Goal: Navigation & Orientation: Find specific page/section

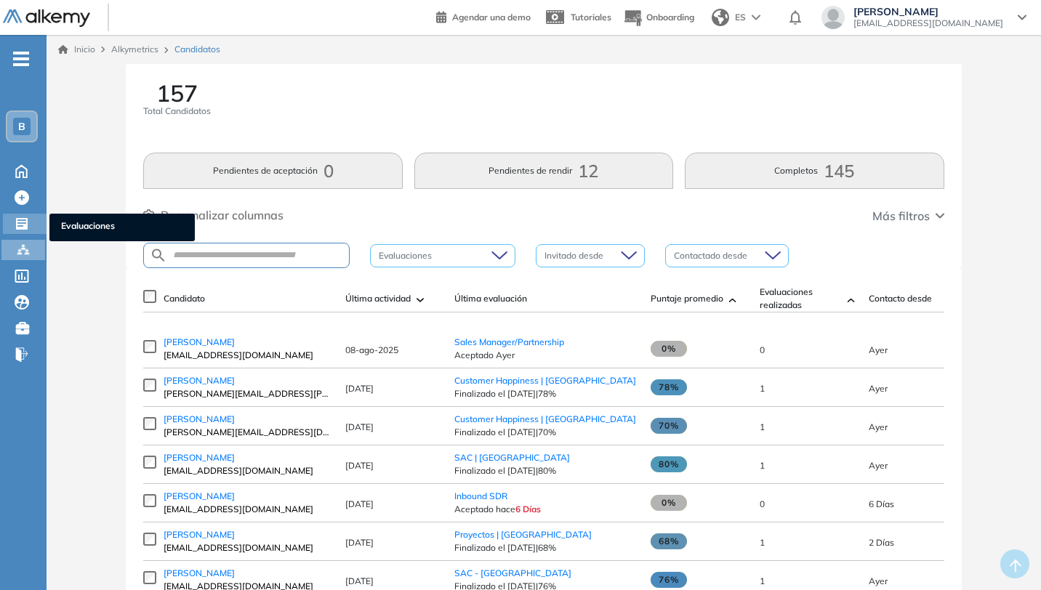
click at [23, 225] on icon at bounding box center [22, 224] width 12 height 12
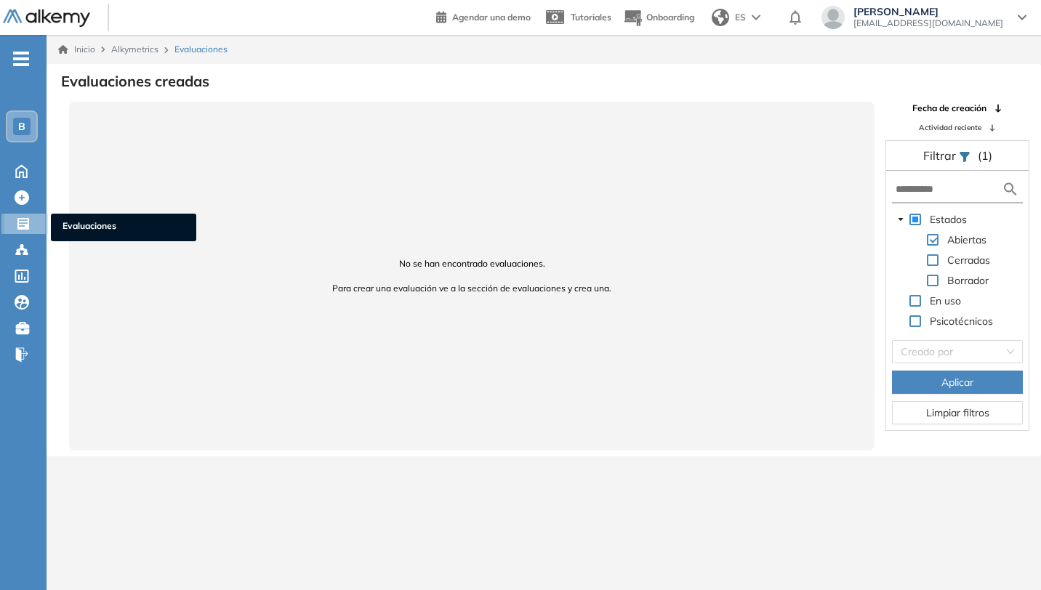
click at [20, 225] on icon at bounding box center [23, 224] width 15 height 15
click at [25, 129] on span "B" at bounding box center [21, 127] width 7 height 12
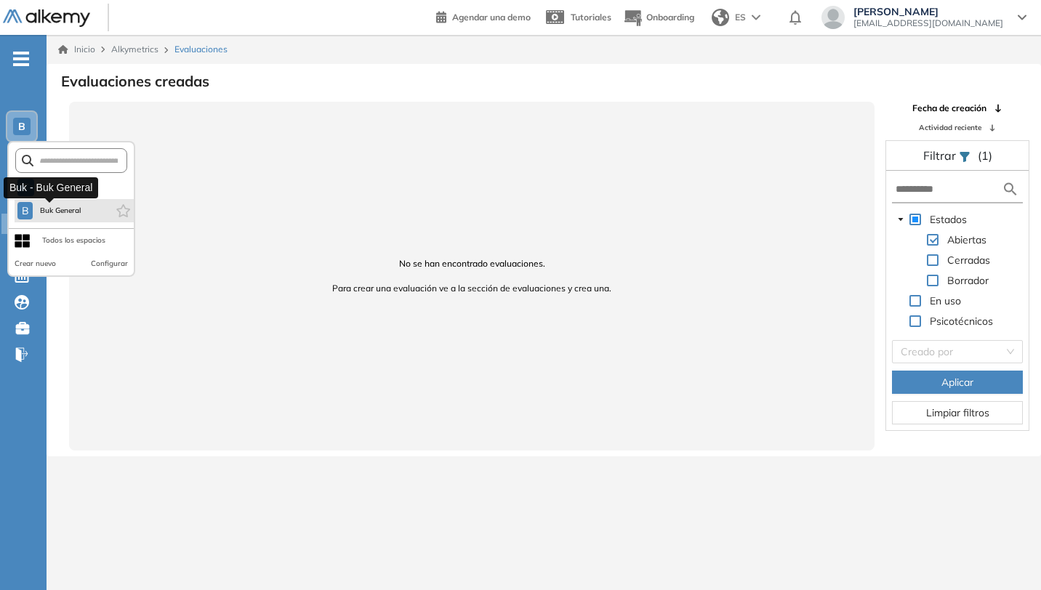
click at [75, 209] on span "Buk General" at bounding box center [60, 211] width 43 height 12
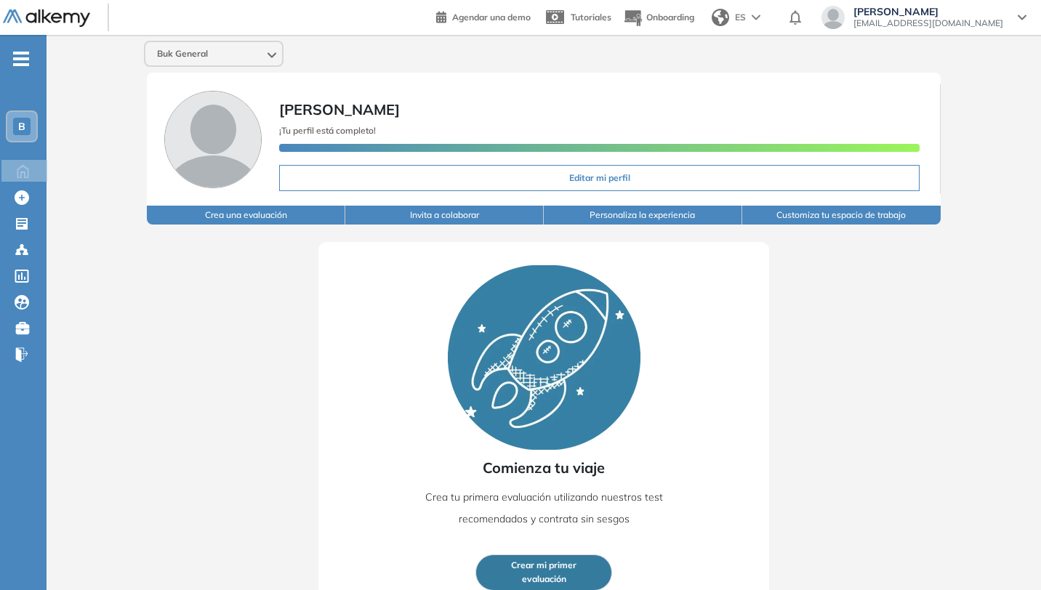
click at [0, 444] on div "B T Tu espacio Ale... B Buk General Todos los espacios Crear nuevo Configurar H…" at bounding box center [23, 254] width 47 height 393
click at [30, 230] on div at bounding box center [23, 222] width 17 height 17
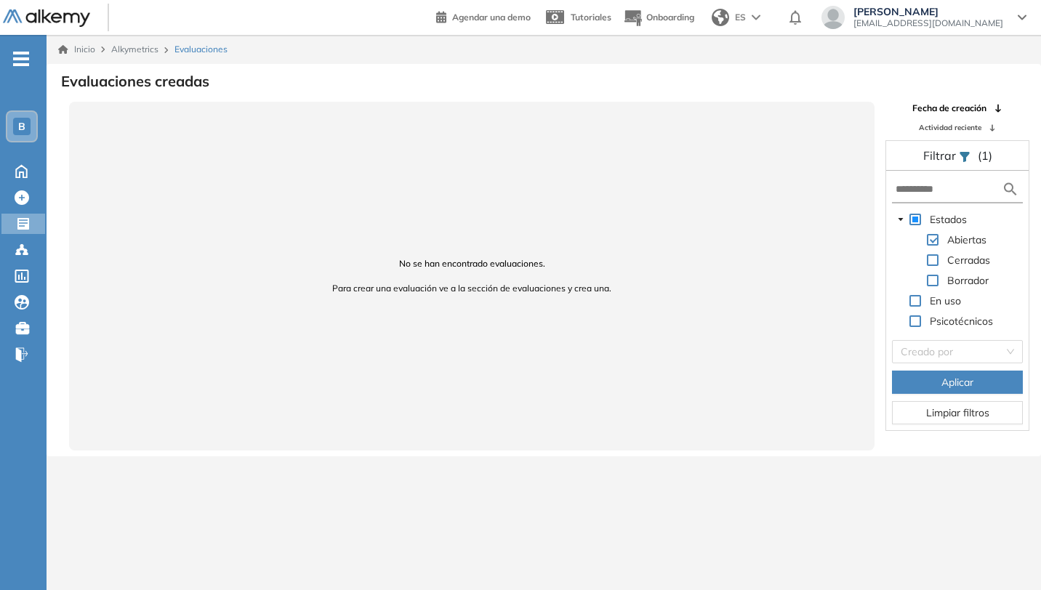
click at [29, 56] on div "- B Home Home Crear Evaluación Crear Evaluación Evaluaciones Evaluaciones Candi…" at bounding box center [23, 330] width 47 height 590
click at [12, 122] on div "B" at bounding box center [21, 126] width 29 height 29
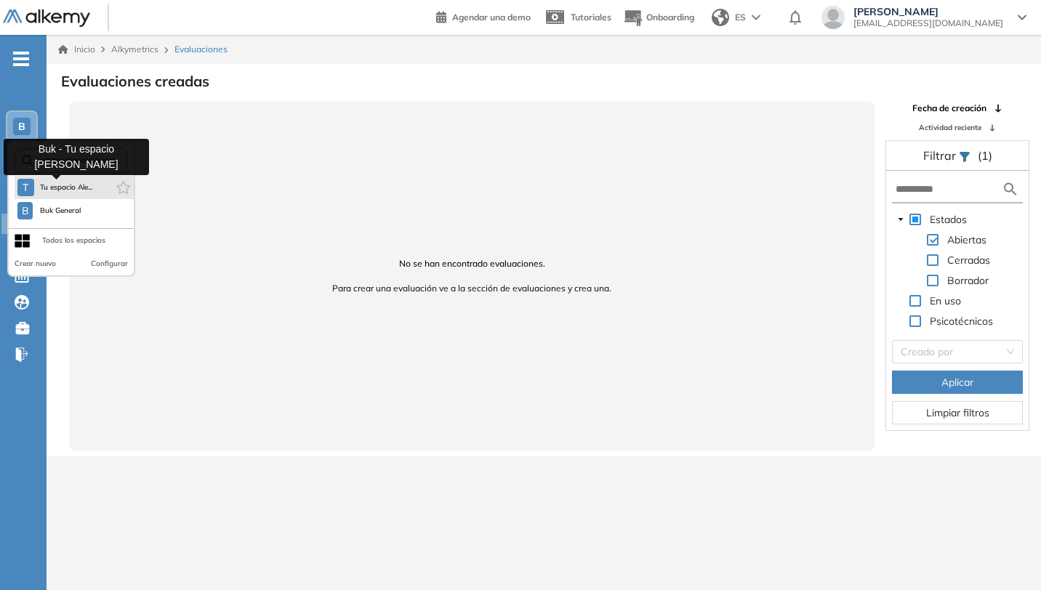
click at [68, 188] on span "Tu espacio Ale..." at bounding box center [66, 188] width 53 height 12
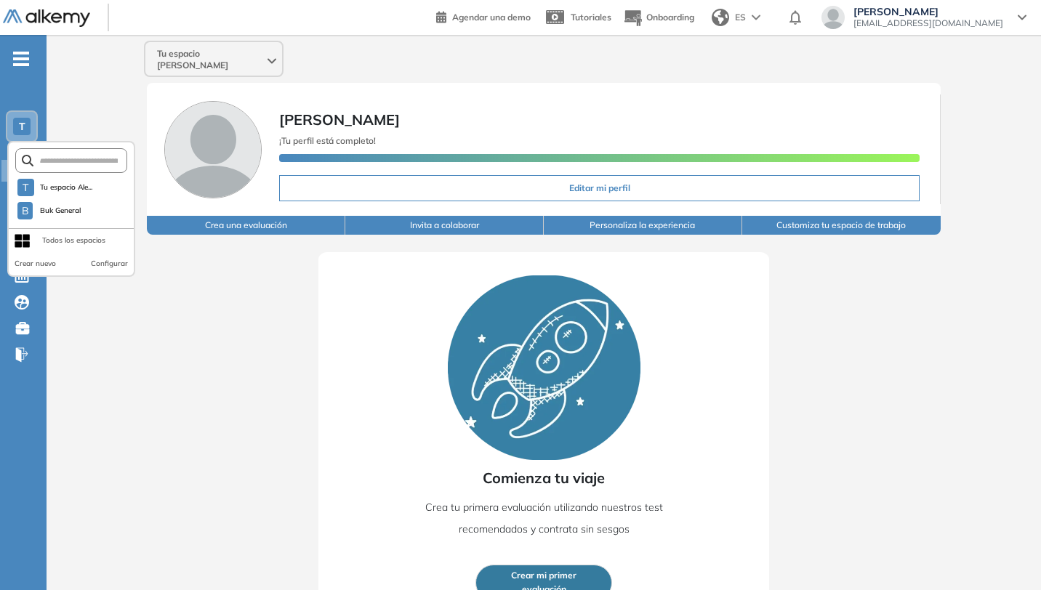
click at [233, 395] on div "Comienza tu viaje Crea tu primera evaluación utilizando nuestros test recomenda…" at bounding box center [543, 430] width 901 height 390
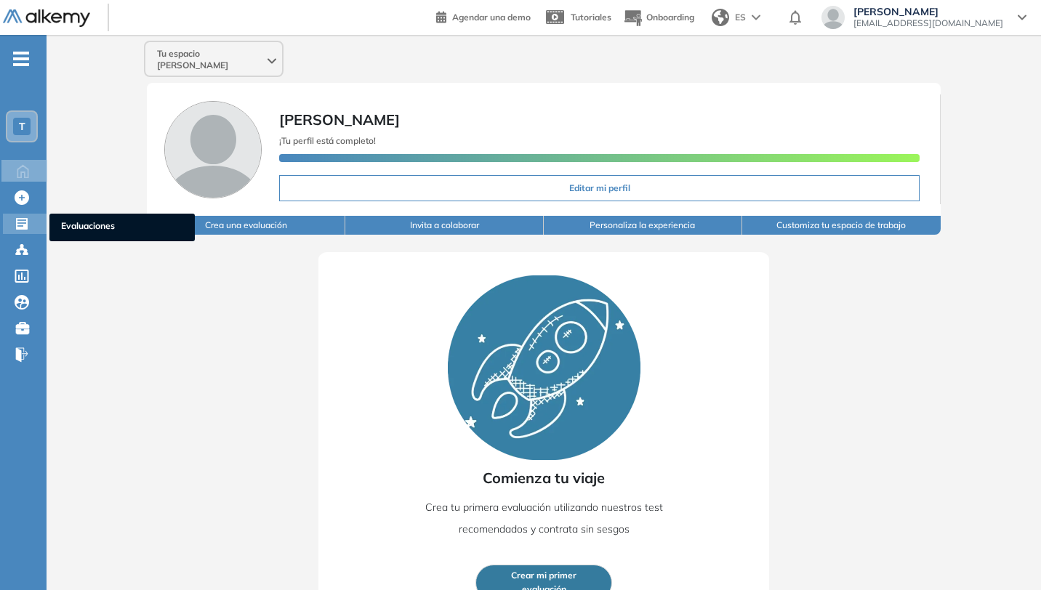
click at [22, 230] on icon at bounding box center [22, 224] width 15 height 15
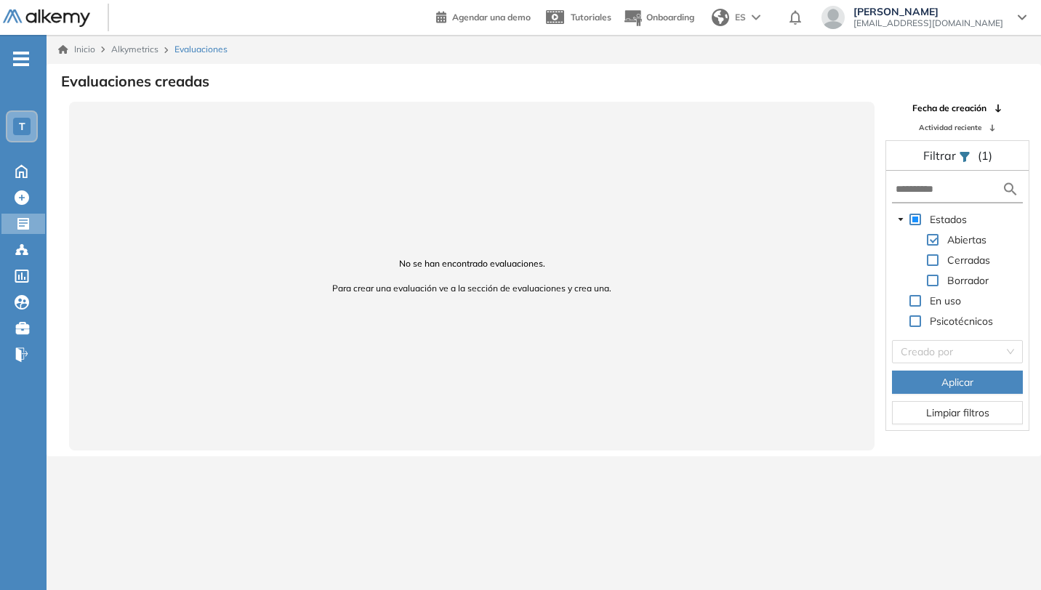
click at [954, 379] on span "Aplicar" at bounding box center [957, 382] width 32 height 16
